Goal: Navigation & Orientation: Find specific page/section

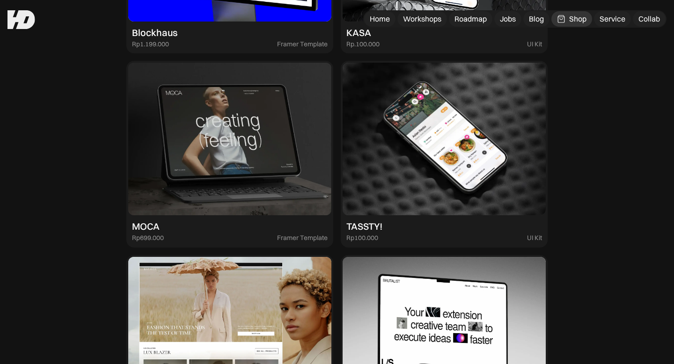
scroll to position [1434, 0]
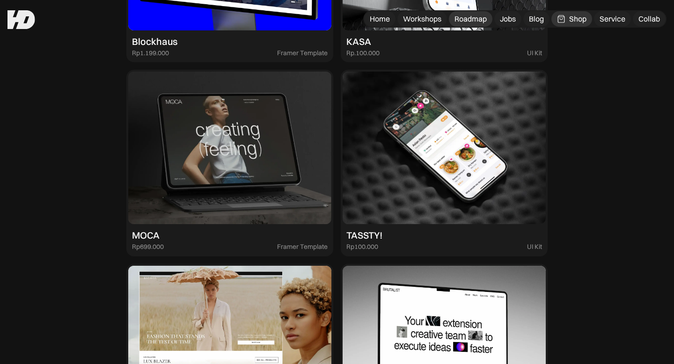
click at [461, 20] on div "Roadmap" at bounding box center [471, 19] width 32 height 10
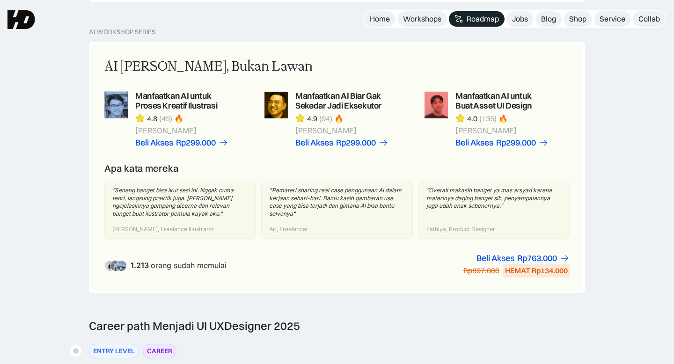
scroll to position [629, 0]
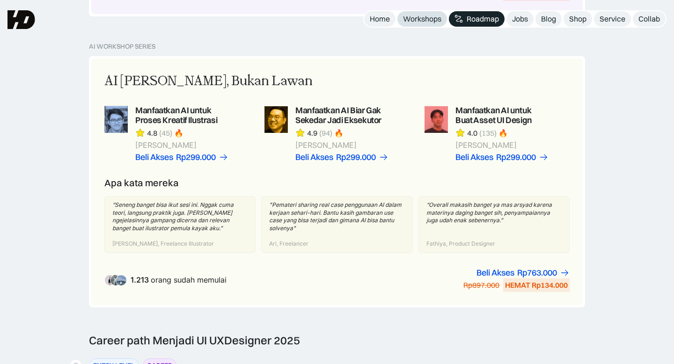
click at [422, 17] on div "Workshops" at bounding box center [422, 19] width 38 height 10
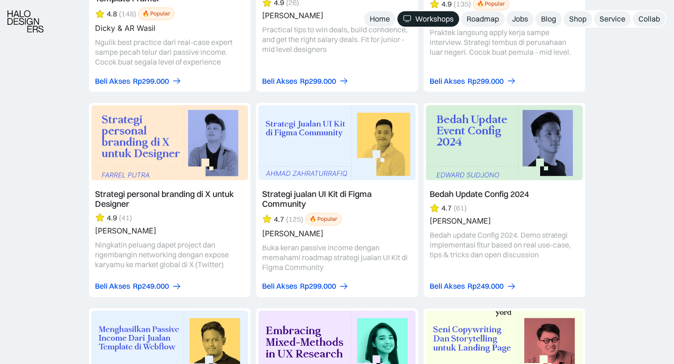
scroll to position [1968, 0]
